Goal: Register for event/course

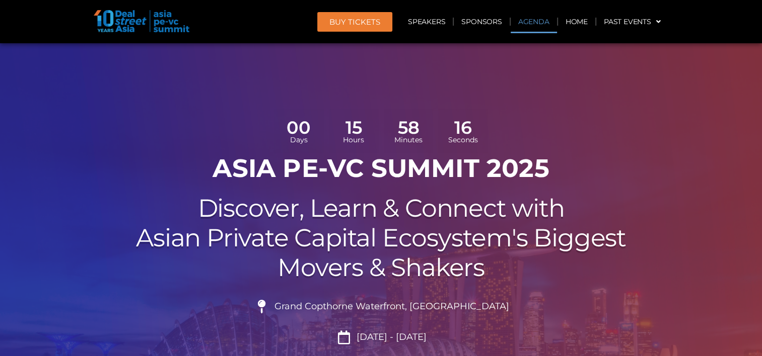
click at [537, 21] on link "Agenda" at bounding box center [534, 21] width 46 height 23
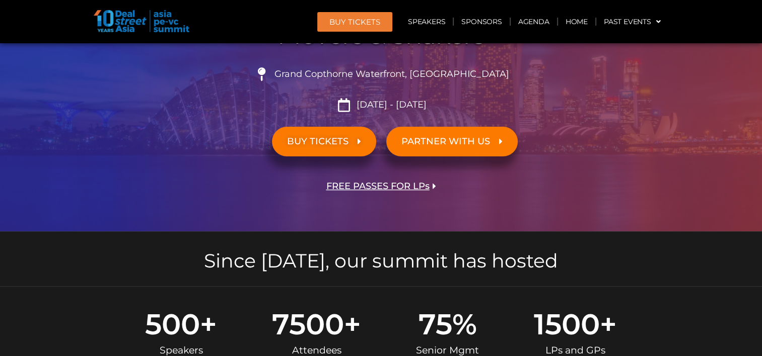
scroll to position [177, 0]
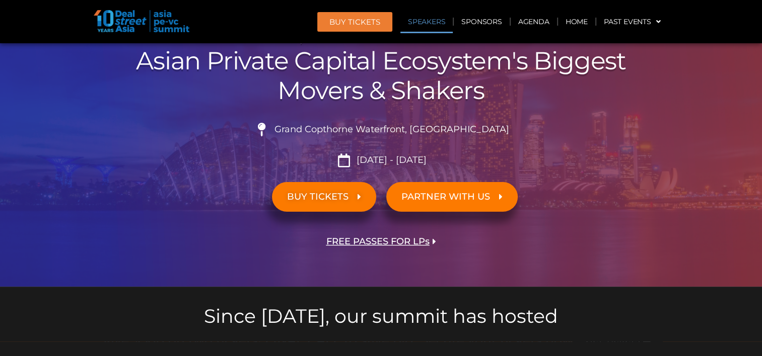
click at [437, 22] on link "Speakers" at bounding box center [426, 21] width 52 height 23
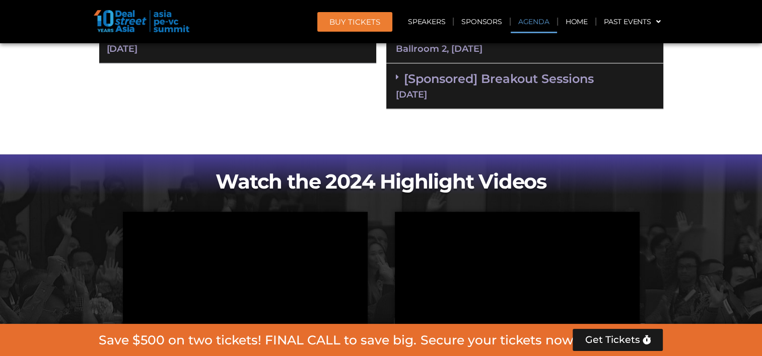
scroll to position [594, 0]
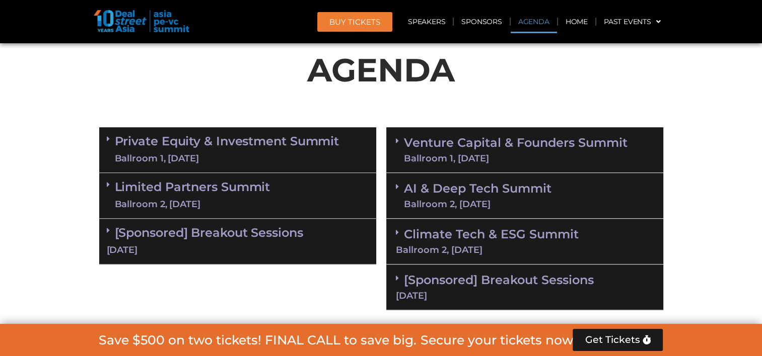
drag, startPoint x: 219, startPoint y: 136, endPoint x: 215, endPoint y: 166, distance: 29.4
click at [219, 136] on link "Private Equity & Investment Summit Ballroom 1, 10 Sept" at bounding box center [227, 150] width 225 height 30
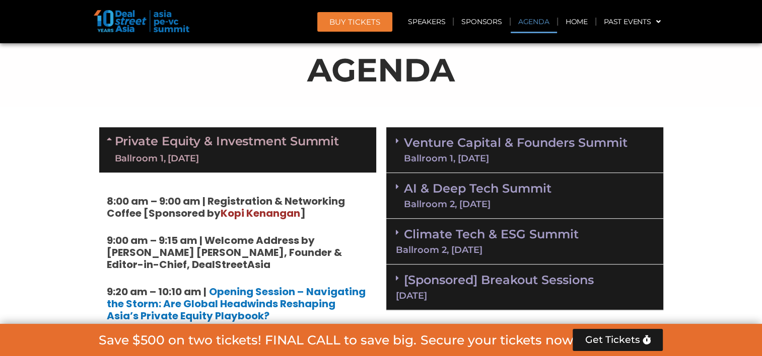
click at [461, 150] on link "Venture Capital & Founders​ Summit Ballroom 1, 11 Sept" at bounding box center [516, 150] width 224 height 26
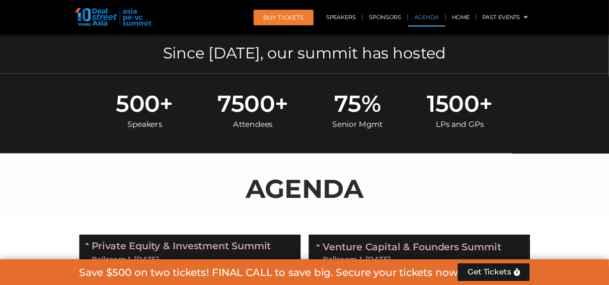
scroll to position [493, 0]
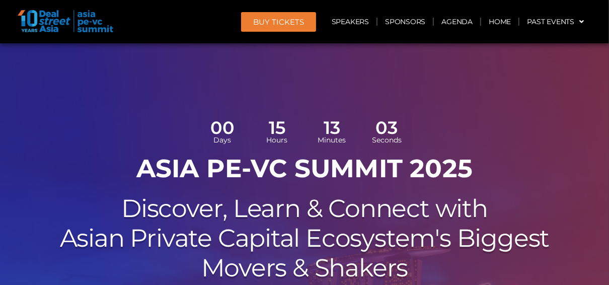
click at [397, 48] on div at bounding box center [304, 253] width 609 height 421
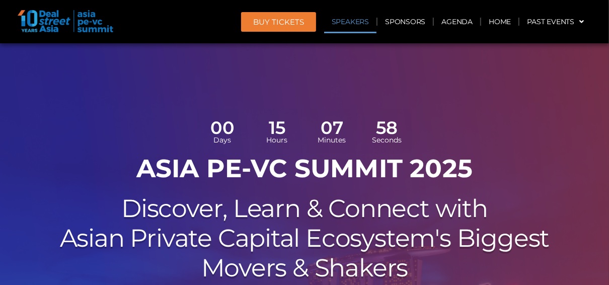
click at [360, 20] on link "Speakers" at bounding box center [350, 21] width 52 height 23
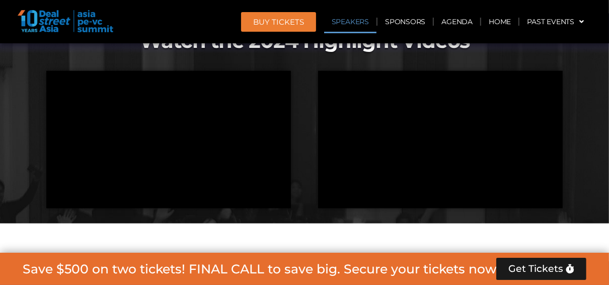
scroll to position [1147, 0]
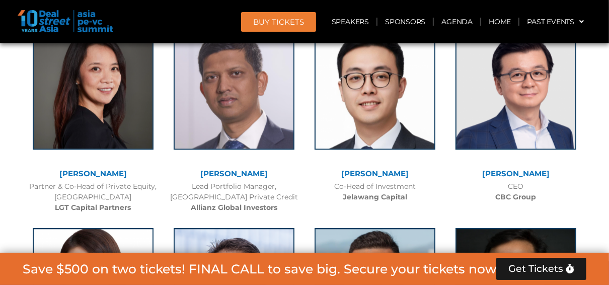
scroll to position [1688, 0]
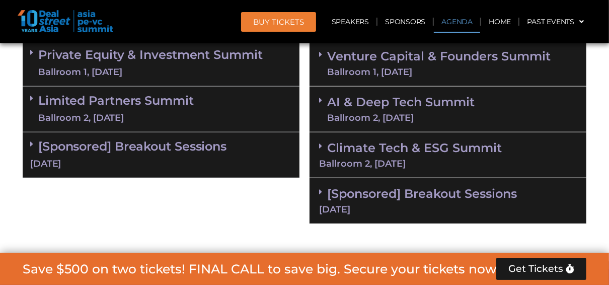
scroll to position [685, 0]
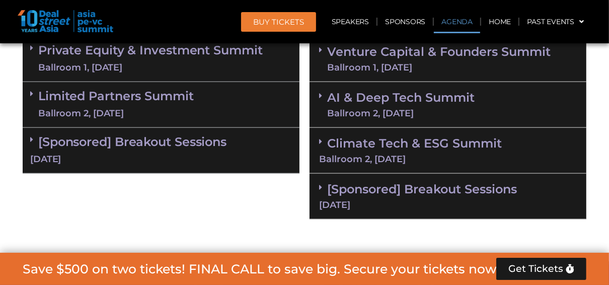
click at [197, 146] on link "[Sponsored] Breakout Sessions 10 Sept" at bounding box center [161, 149] width 262 height 31
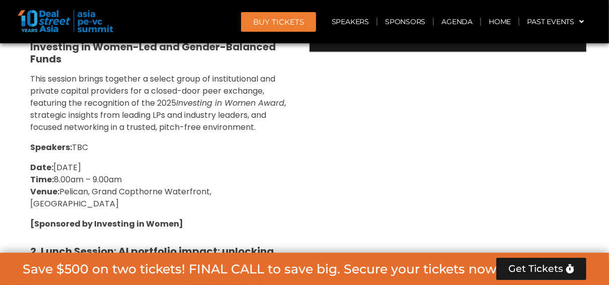
scroll to position [806, 0]
